Goal: Information Seeking & Learning: Find specific fact

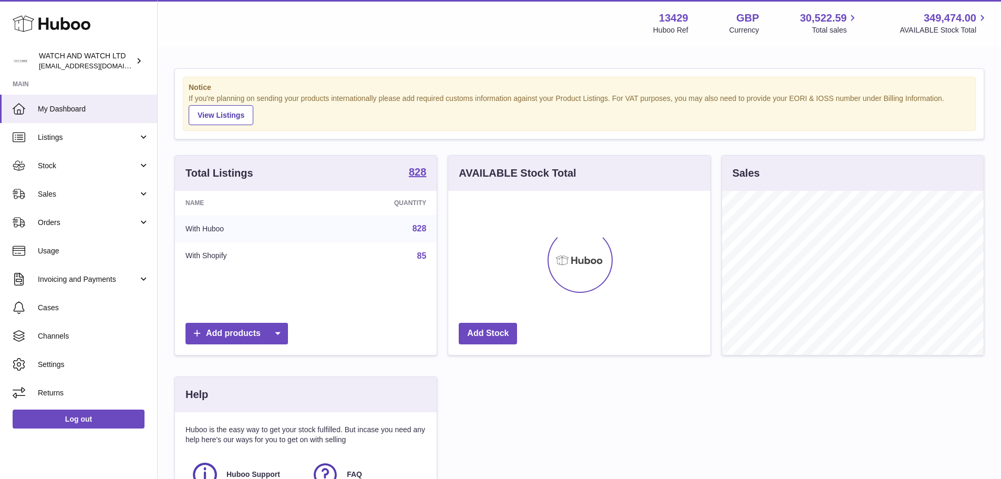
scroll to position [164, 262]
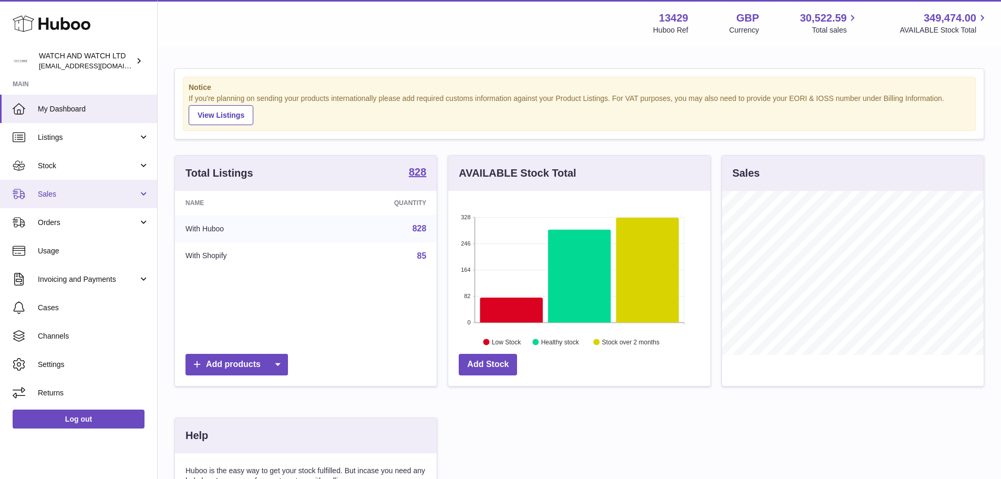
click at [86, 190] on span "Sales" at bounding box center [88, 194] width 100 height 10
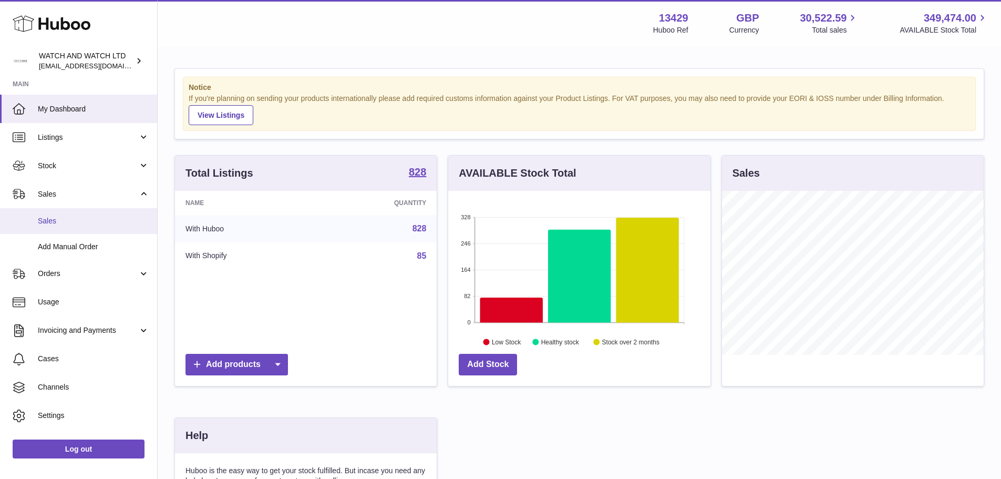
click at [72, 224] on span "Sales" at bounding box center [93, 221] width 111 height 10
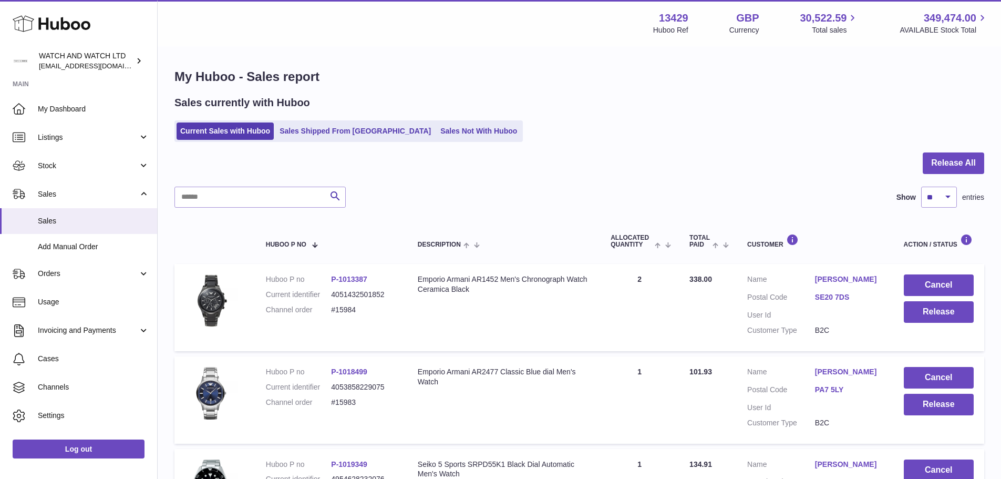
click at [376, 121] on ul "Current Sales with Huboo Sales Shipped From Huboo Sales Not With Huboo" at bounding box center [349, 131] width 349 height 22
click at [351, 130] on link "Sales Shipped From [GEOGRAPHIC_DATA]" at bounding box center [355, 130] width 159 height 17
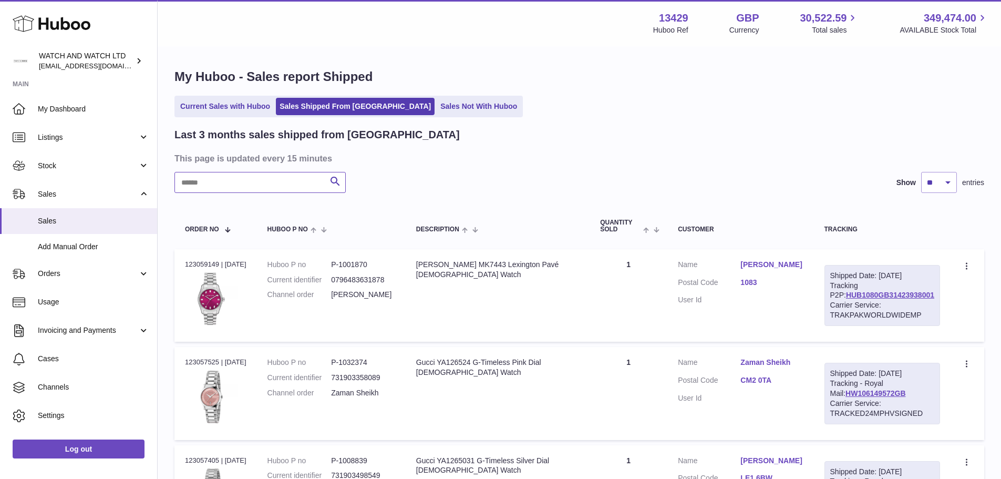
click at [245, 190] on input "text" at bounding box center [260, 182] width 171 height 21
paste input "**********"
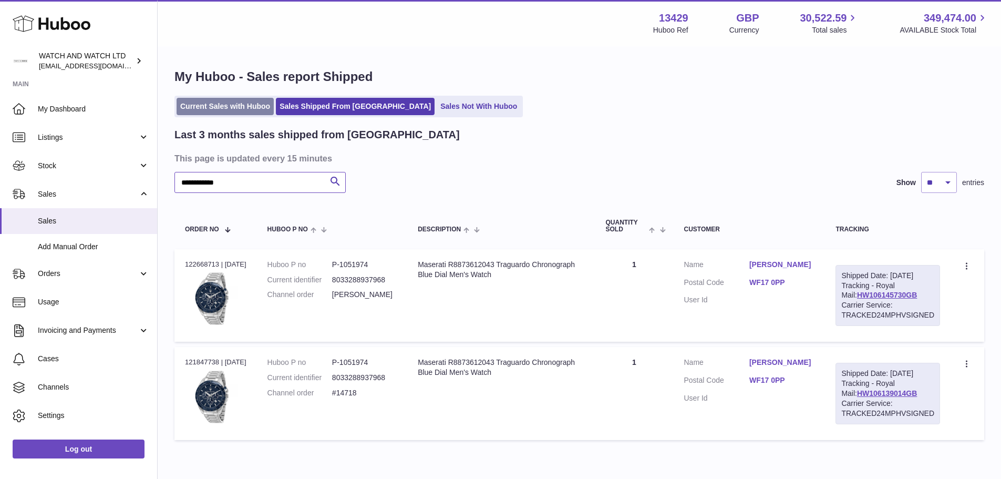
type input "**********"
click at [238, 114] on link "Current Sales with Huboo" at bounding box center [225, 106] width 97 height 17
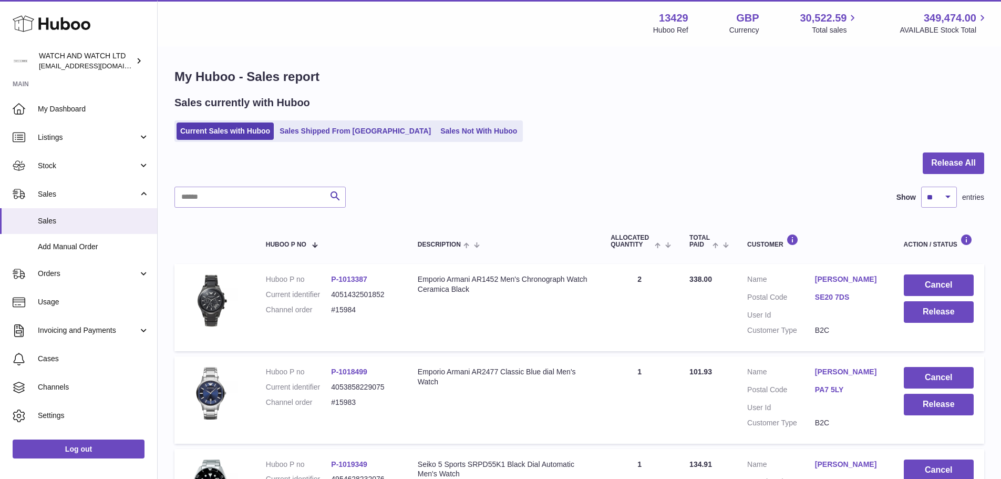
click at [233, 180] on div at bounding box center [580, 169] width 810 height 34
click at [241, 201] on input "text" at bounding box center [260, 197] width 171 height 21
paste input "**********"
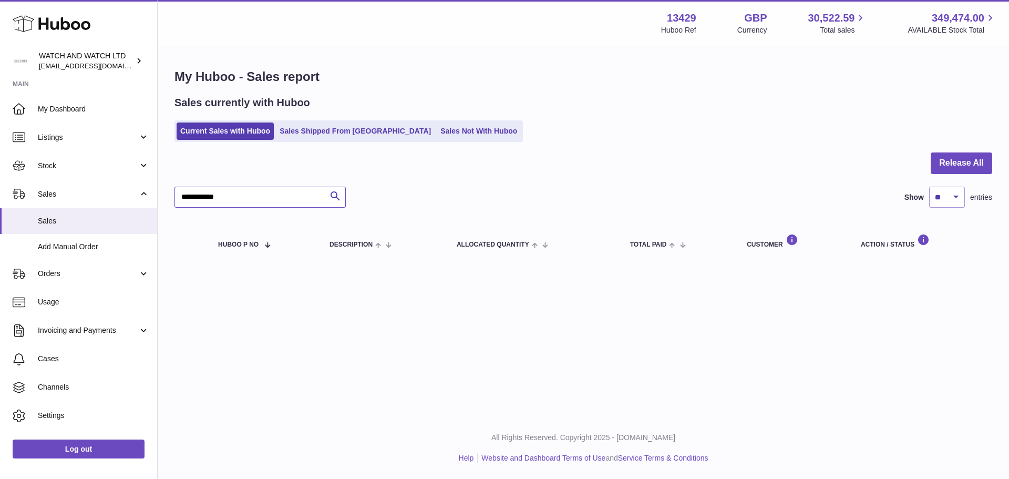
type input "**********"
click at [333, 124] on link "Sales Shipped From Huboo" at bounding box center [355, 130] width 159 height 17
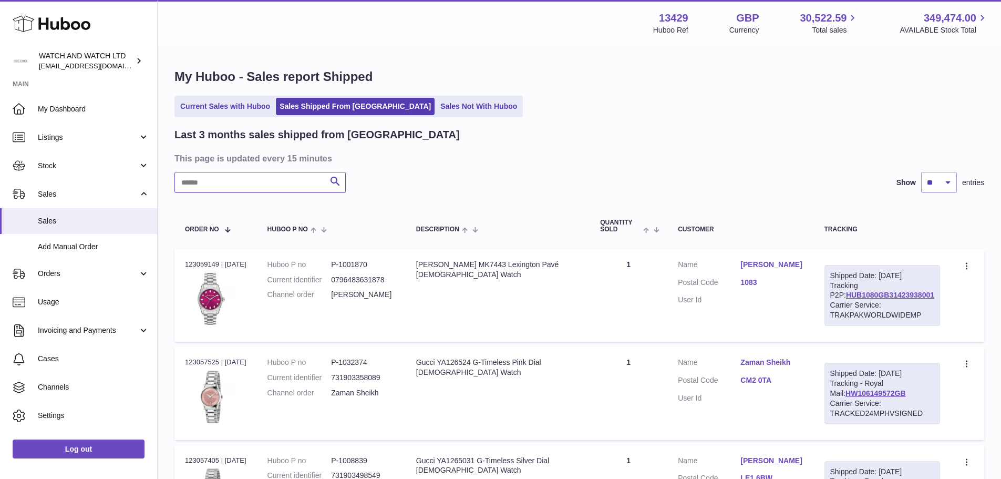
click at [263, 177] on input "text" at bounding box center [260, 182] width 171 height 21
paste input "**********"
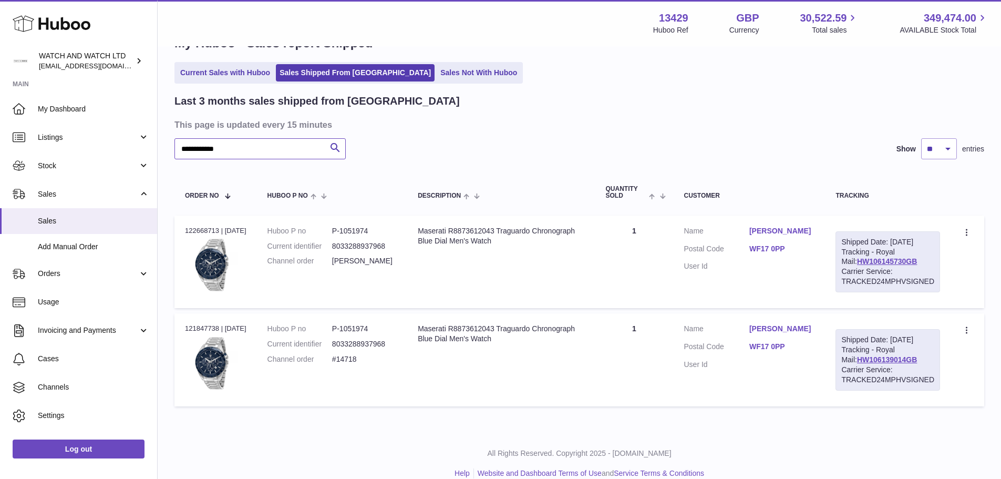
scroll to position [69, 0]
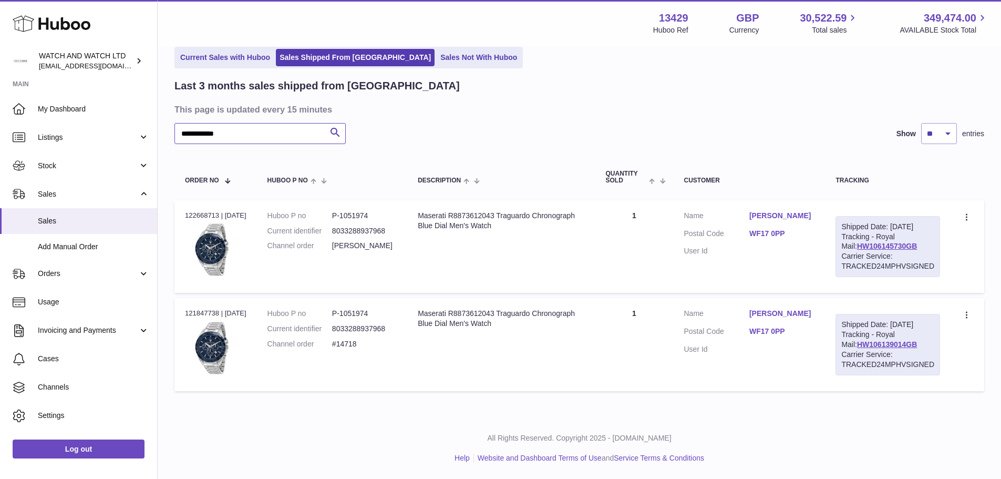
type input "**********"
drag, startPoint x: 183, startPoint y: 300, endPoint x: 217, endPoint y: 302, distance: 33.7
click at [217, 302] on td "Order no 121847738 | 28th Jul" at bounding box center [216, 344] width 83 height 93
copy div "121847738"
click at [435, 97] on div "**********" at bounding box center [580, 237] width 810 height 317
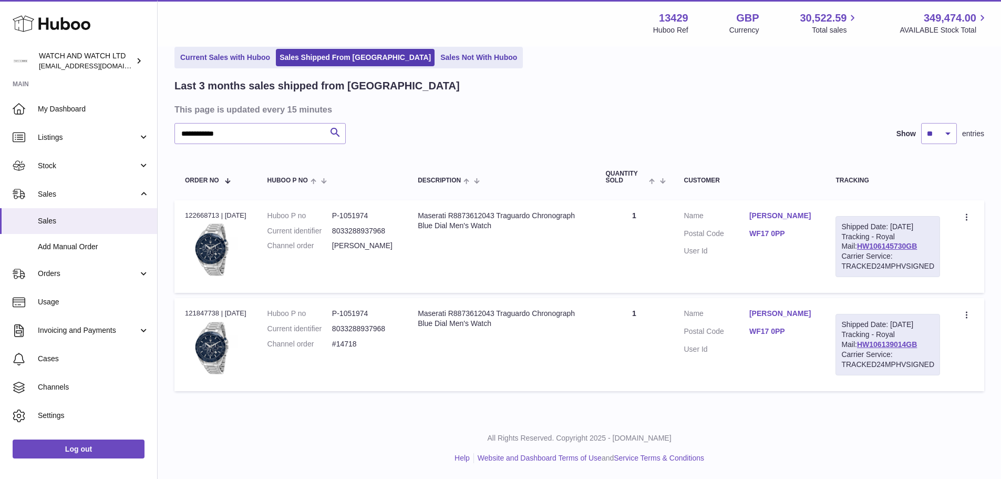
click at [197, 211] on div "Order no 122668713 | 11th Aug" at bounding box center [216, 215] width 62 height 9
click at [400, 237] on td "Huboo P no P-1051974 Current identifier 8033288937968 Channel order Nick Crimmen" at bounding box center [332, 246] width 151 height 93
drag, startPoint x: 384, startPoint y: 231, endPoint x: 339, endPoint y: 232, distance: 45.8
click at [339, 232] on dl "Huboo P no P-1051974 Current identifier 8033288937968 Channel order Nick Crimmen" at bounding box center [333, 234] width 130 height 46
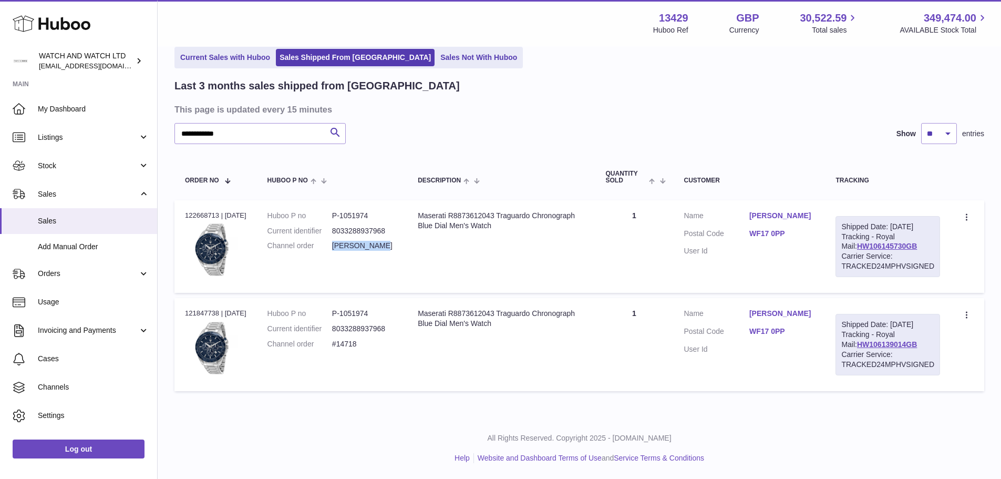
copy dd "[PERSON_NAME]"
click at [508, 123] on div "**********" at bounding box center [580, 133] width 810 height 21
click at [206, 211] on div "Order no 122668713 | 11th Aug" at bounding box center [216, 215] width 62 height 9
copy div "122668713"
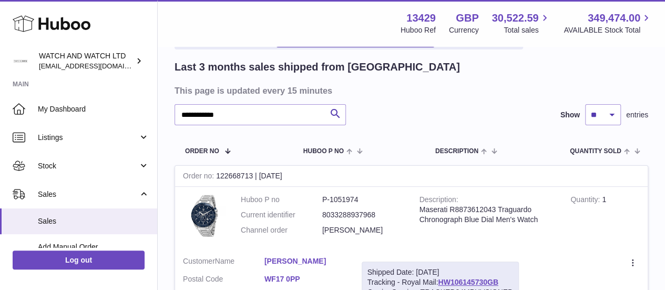
scroll to position [127, 0]
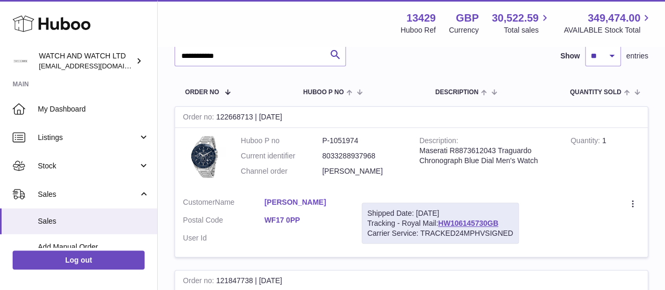
click at [334, 138] on dd "P-1051974" at bounding box center [362, 141] width 81 height 10
copy dd "1051974"
click at [438, 97] on th "Description" at bounding box center [465, 91] width 80 height 29
click at [422, 63] on div "**********" at bounding box center [412, 55] width 474 height 21
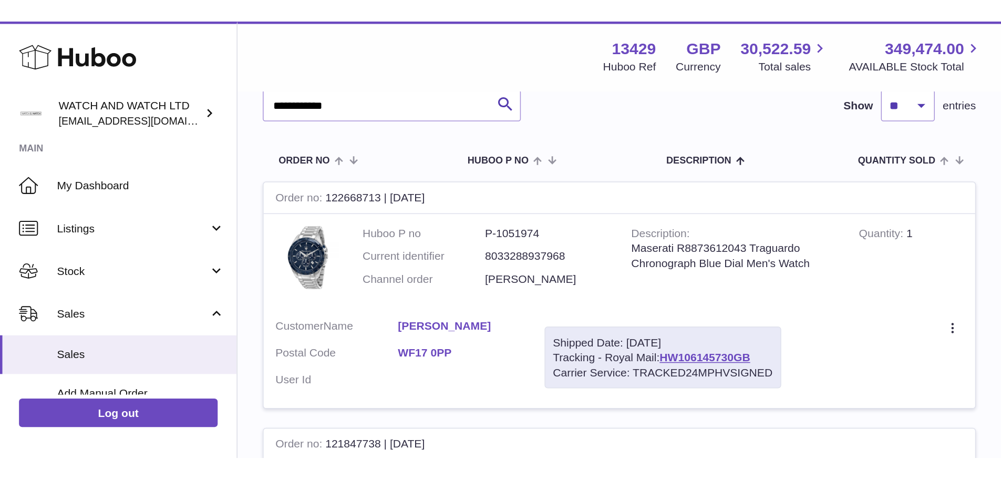
scroll to position [69, 0]
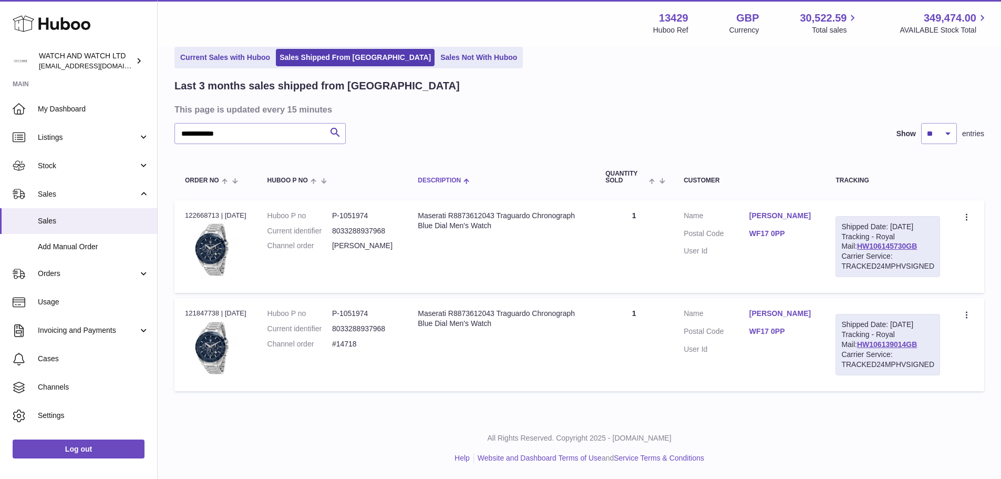
click at [492, 160] on th "Description" at bounding box center [501, 177] width 188 height 35
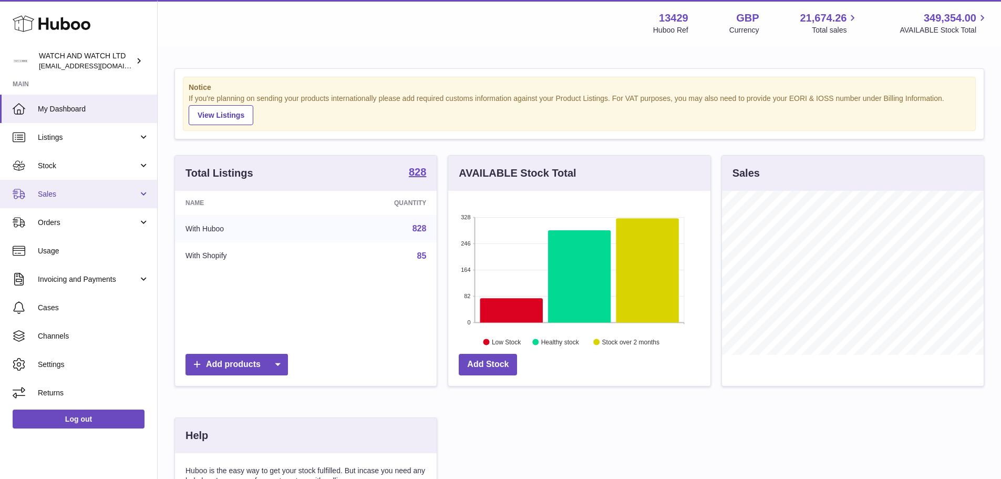
click at [63, 194] on span "Sales" at bounding box center [88, 194] width 100 height 10
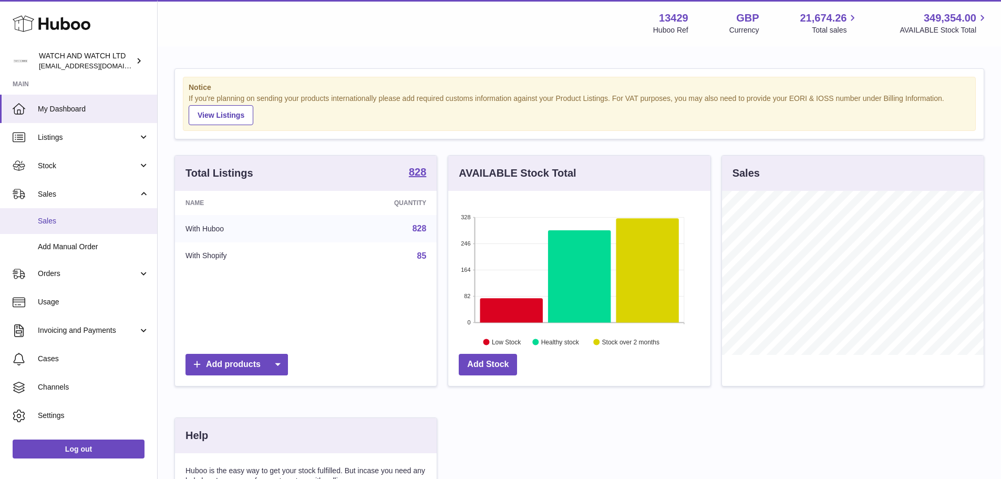
click at [68, 221] on span "Sales" at bounding box center [93, 221] width 111 height 10
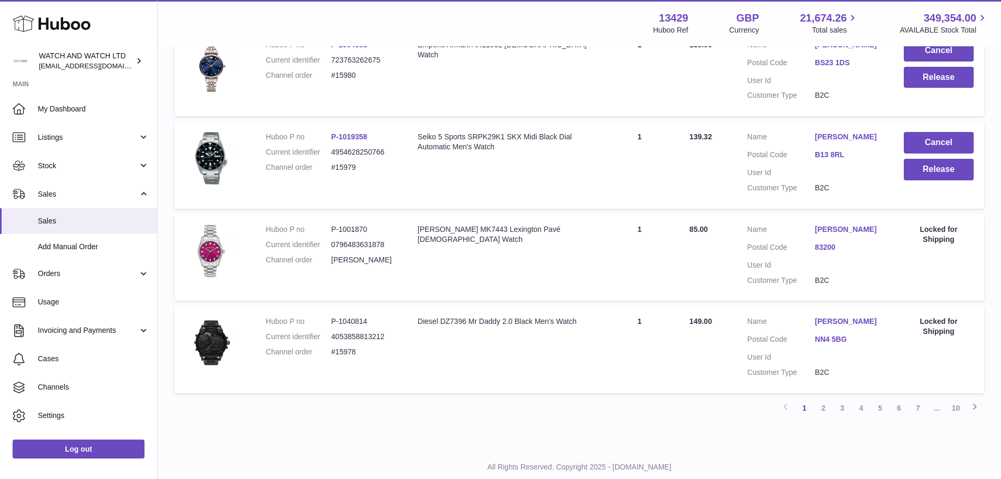
scroll to position [838, 0]
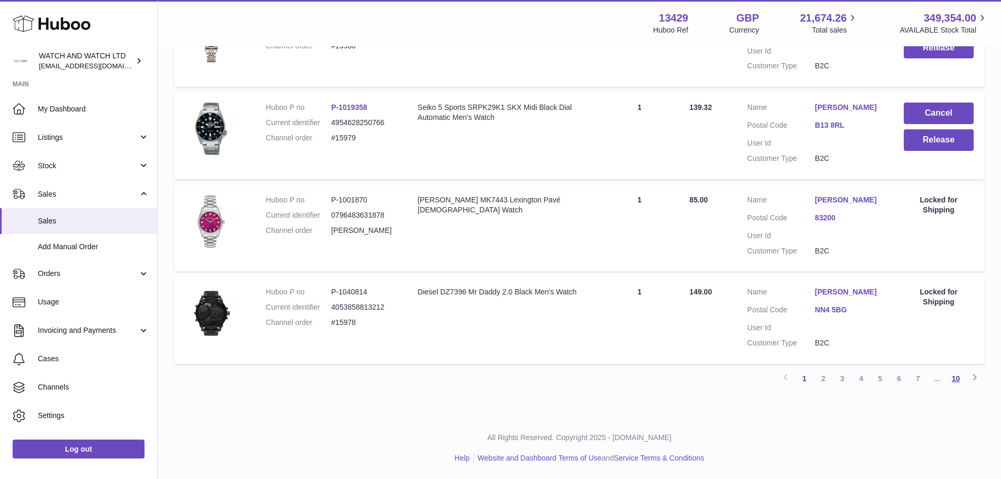
click at [957, 375] on link "10" at bounding box center [956, 378] width 19 height 19
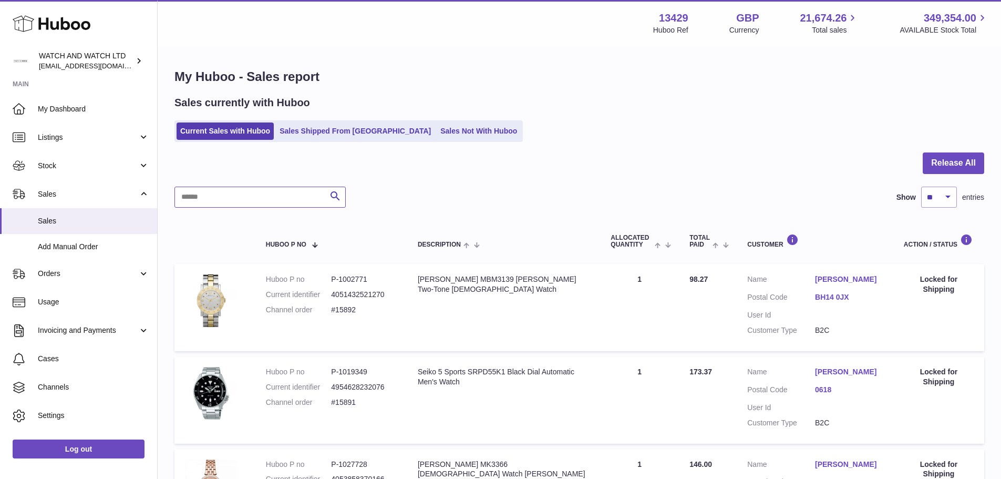
click at [269, 206] on input "text" at bounding box center [260, 197] width 171 height 21
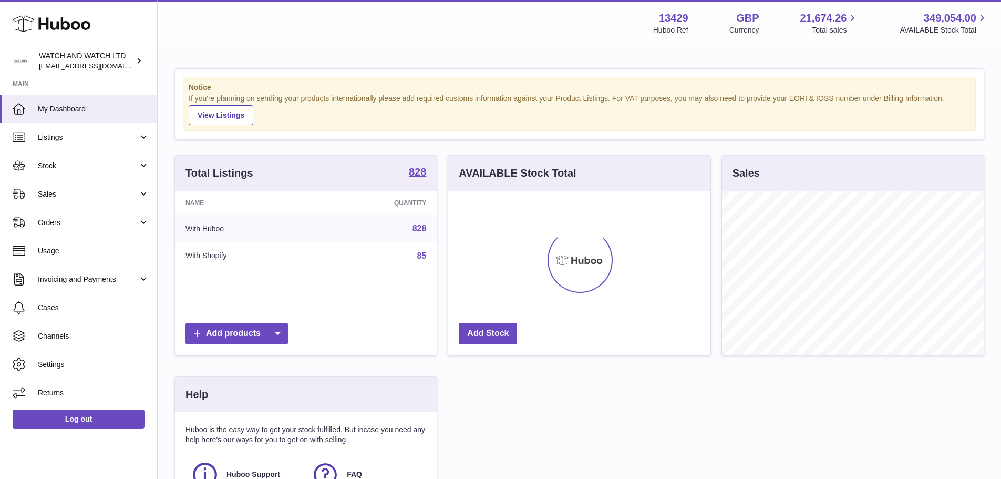
scroll to position [164, 262]
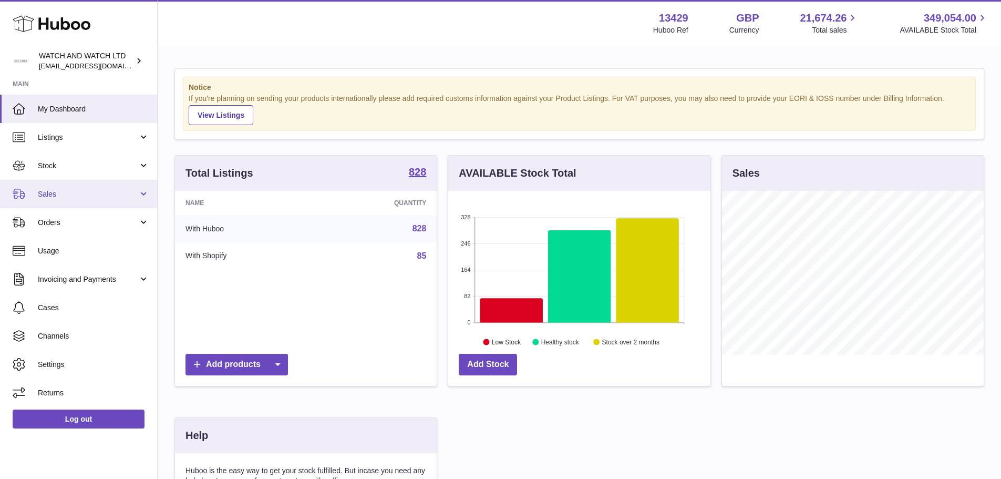
click at [89, 203] on link "Sales" at bounding box center [78, 194] width 157 height 28
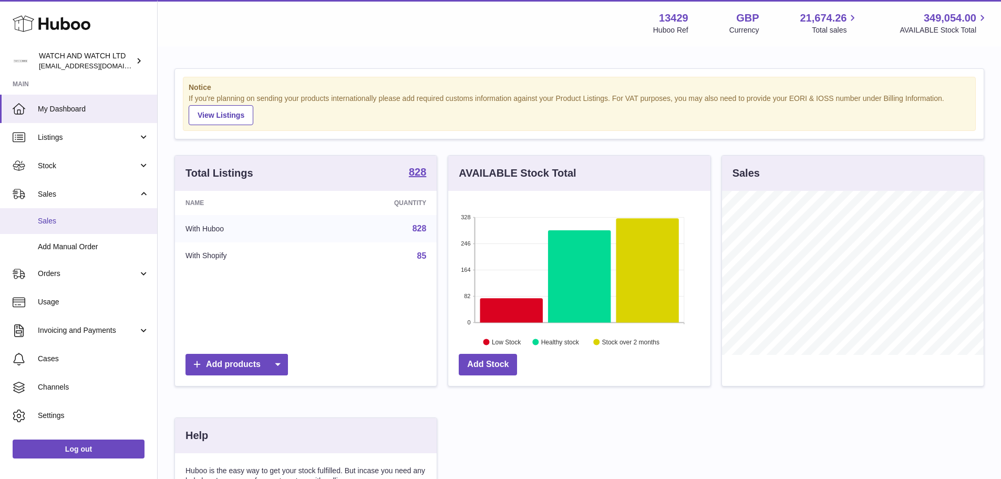
click at [79, 216] on span "Sales" at bounding box center [93, 221] width 111 height 10
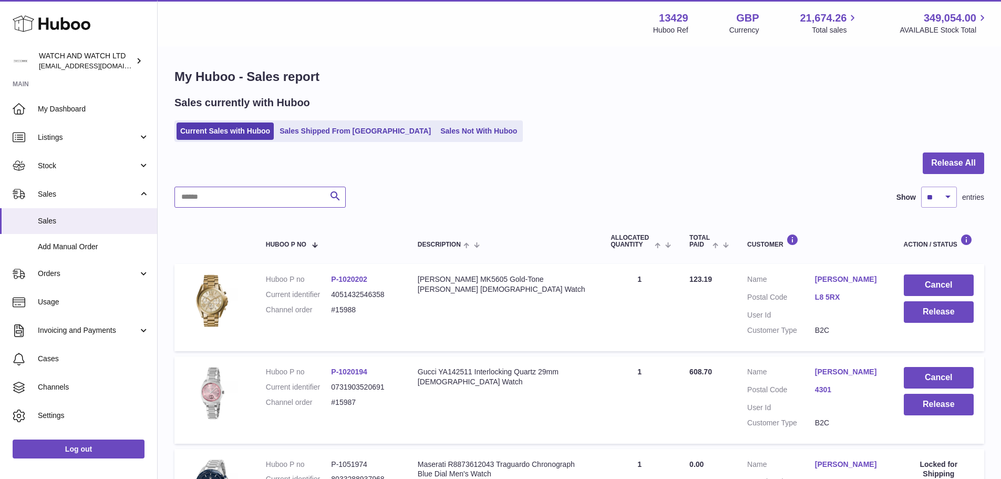
click at [227, 197] on input "text" at bounding box center [260, 197] width 171 height 21
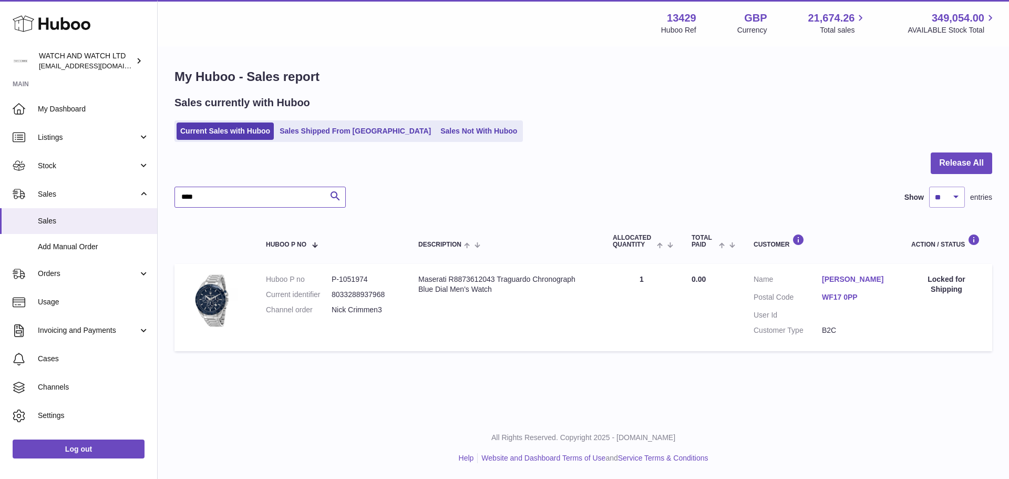
type input "****"
click at [553, 167] on div at bounding box center [584, 169] width 818 height 34
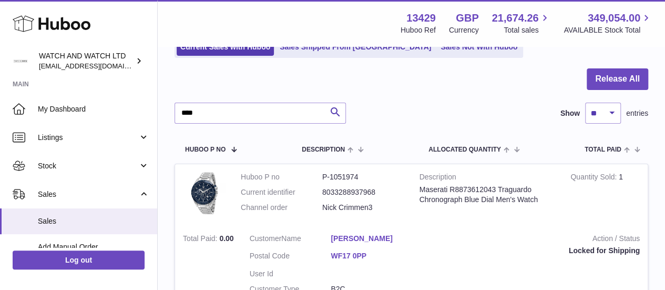
scroll to position [85, 0]
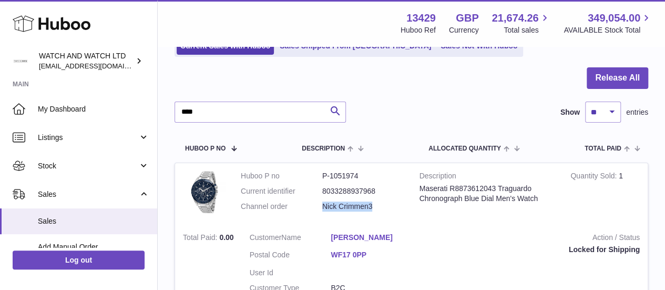
drag, startPoint x: 378, startPoint y: 207, endPoint x: 324, endPoint y: 211, distance: 54.3
click at [324, 211] on dd "Nick Crimmen3" at bounding box center [362, 206] width 81 height 10
copy dd "Nick Crimmen3"
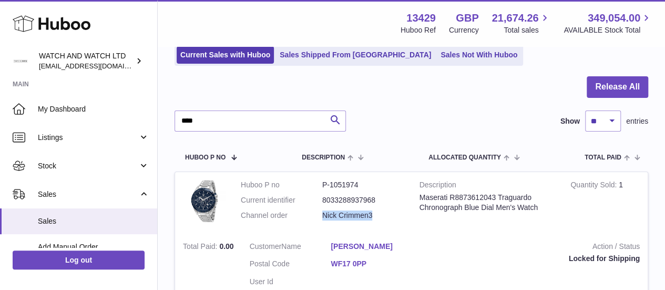
scroll to position [76, 0]
